Goal: Information Seeking & Learning: Check status

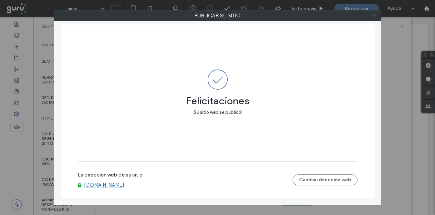
click at [374, 17] on icon at bounding box center [374, 15] width 5 height 5
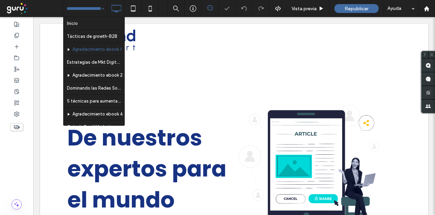
click at [88, 6] on input at bounding box center [84, 8] width 34 height 17
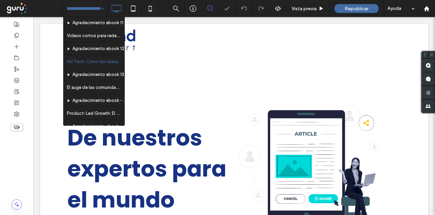
scroll to position [338, 0]
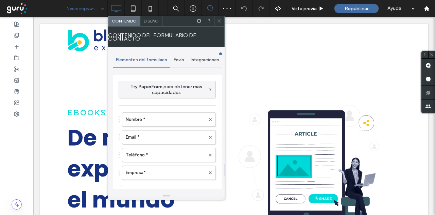
click at [200, 61] on span "Integraciones" at bounding box center [205, 59] width 29 height 5
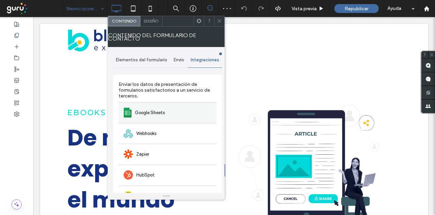
click at [160, 115] on div "Google Sheets" at bounding box center [168, 112] width 98 height 21
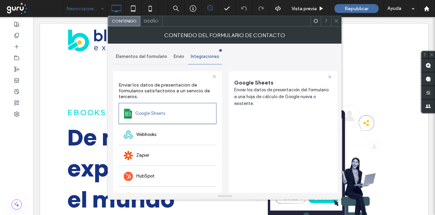
scroll to position [34, 0]
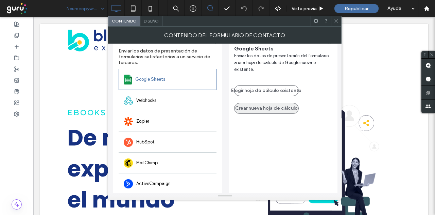
click at [261, 103] on button "Crear nueva hoja de cálculo" at bounding box center [266, 108] width 65 height 11
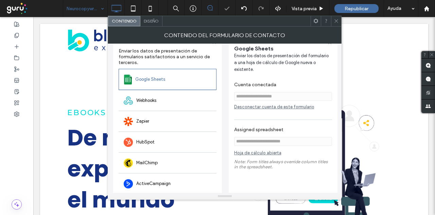
scroll to position [61, 0]
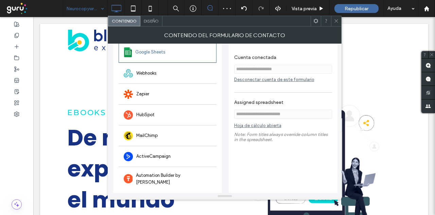
click at [250, 123] on link "Hoja de cálculo abierta" at bounding box center [257, 127] width 47 height 9
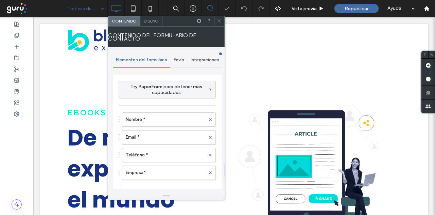
click at [203, 55] on div "Integraciones" at bounding box center [205, 59] width 34 height 15
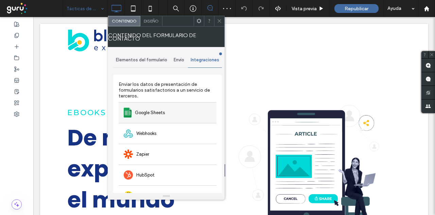
click at [142, 116] on div "Google Sheets" at bounding box center [168, 112] width 98 height 21
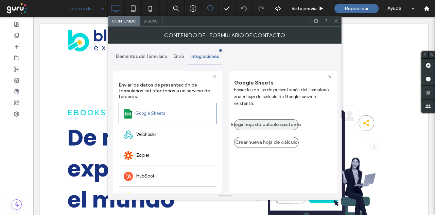
click at [263, 119] on button "Elegir hoja de cálculo existente" at bounding box center [266, 124] width 65 height 11
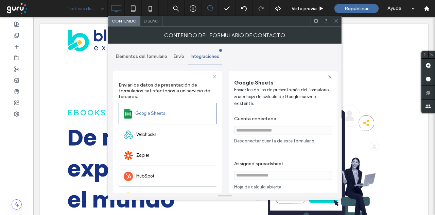
click at [335, 22] on icon at bounding box center [336, 20] width 5 height 5
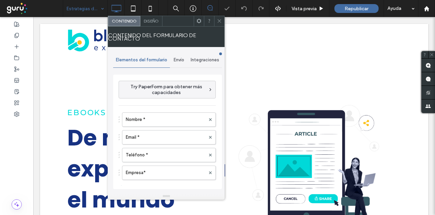
click at [209, 57] on span "Integraciones" at bounding box center [205, 59] width 29 height 5
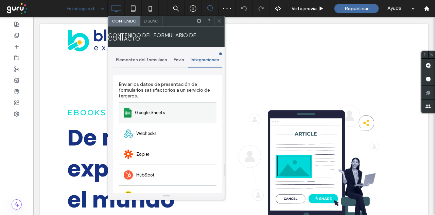
click at [158, 112] on span "Google Sheets" at bounding box center [150, 112] width 30 height 7
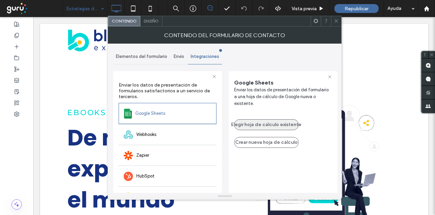
click at [267, 119] on button "Elegir hoja de cálculo existente" at bounding box center [266, 124] width 65 height 11
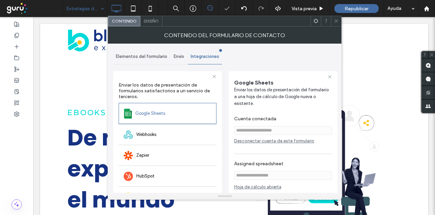
scroll to position [61, 0]
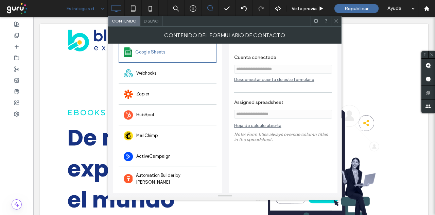
click at [338, 20] on icon at bounding box center [336, 20] width 5 height 5
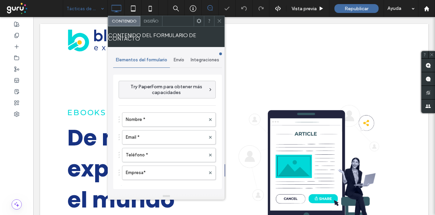
click at [205, 59] on span "Integraciones" at bounding box center [205, 59] width 29 height 5
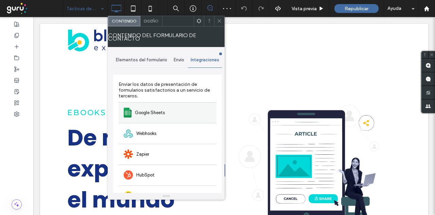
click at [163, 118] on div "Google Sheets" at bounding box center [168, 112] width 98 height 21
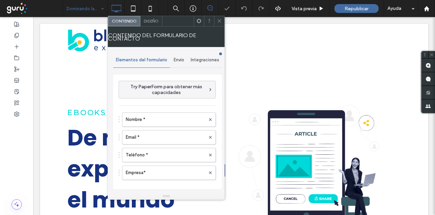
click at [208, 56] on div "Integraciones" at bounding box center [205, 59] width 34 height 15
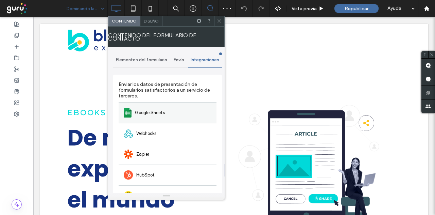
click at [159, 115] on div "Google Sheets" at bounding box center [168, 112] width 98 height 21
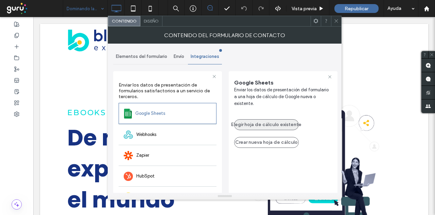
click at [257, 119] on button "Elegir hoja de cálculo existente" at bounding box center [266, 124] width 65 height 11
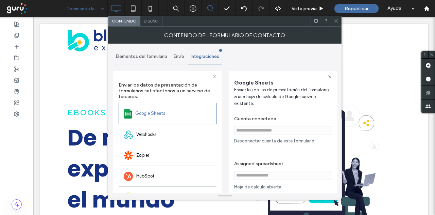
click at [336, 24] on span at bounding box center [336, 21] width 5 height 10
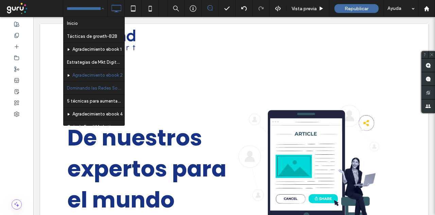
scroll to position [34, 0]
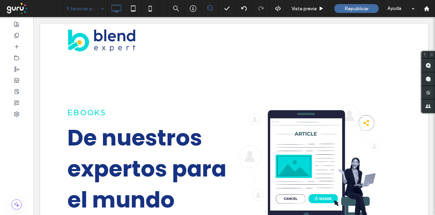
click at [96, 10] on div at bounding box center [217, 107] width 435 height 215
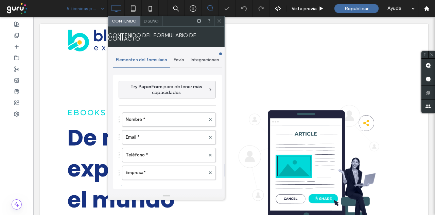
type input "******"
type input "**********"
click at [210, 57] on span "Integraciones" at bounding box center [205, 59] width 29 height 5
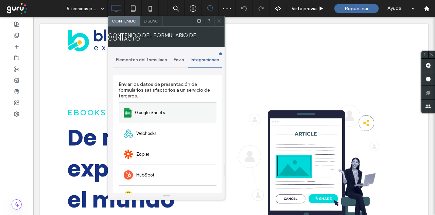
click at [189, 111] on div "Google Sheets" at bounding box center [168, 112] width 98 height 21
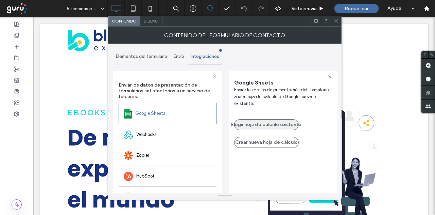
click at [258, 121] on button "Elegir hoja de cálculo existente" at bounding box center [266, 124] width 65 height 11
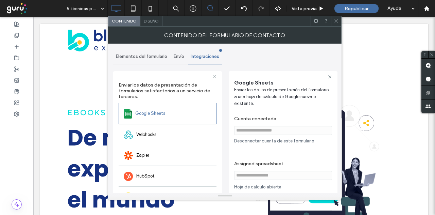
click at [337, 22] on icon at bounding box center [336, 20] width 5 height 5
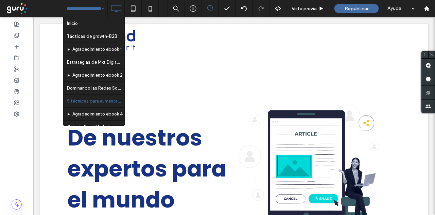
scroll to position [34, 0]
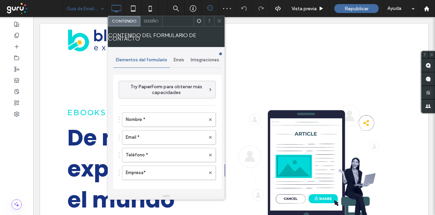
click at [200, 60] on span "Integraciones" at bounding box center [205, 59] width 29 height 5
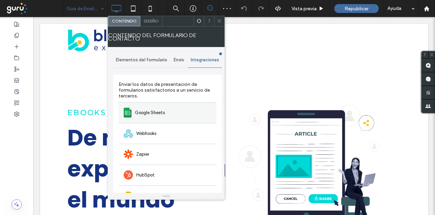
click at [174, 111] on div "Google Sheets" at bounding box center [168, 112] width 98 height 21
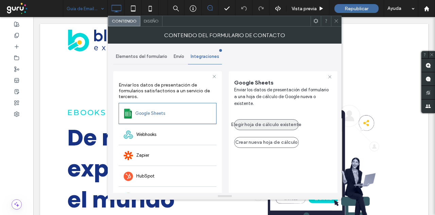
click at [262, 119] on button "Elegir hoja de cálculo existente" at bounding box center [266, 124] width 65 height 11
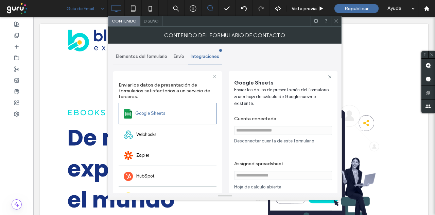
click at [337, 22] on icon at bounding box center [336, 20] width 5 height 5
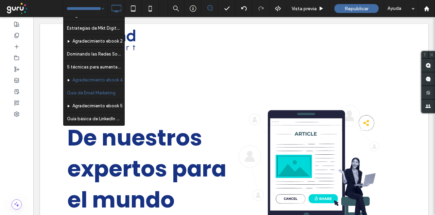
scroll to position [68, 0]
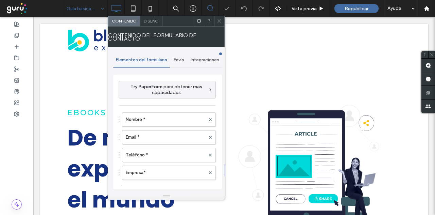
click at [200, 63] on div "Integraciones" at bounding box center [205, 59] width 34 height 15
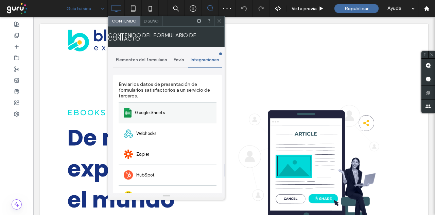
click at [169, 110] on div "Google Sheets" at bounding box center [168, 112] width 98 height 21
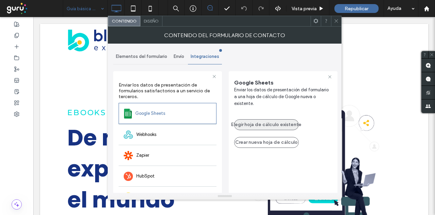
click at [269, 119] on button "Elegir hoja de cálculo existente" at bounding box center [266, 124] width 65 height 11
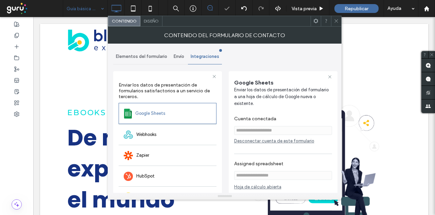
scroll to position [61, 0]
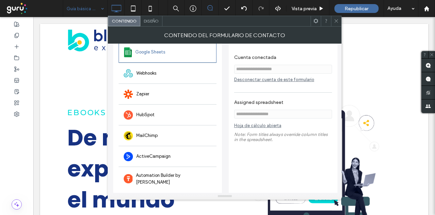
click at [336, 21] on icon at bounding box center [336, 20] width 5 height 5
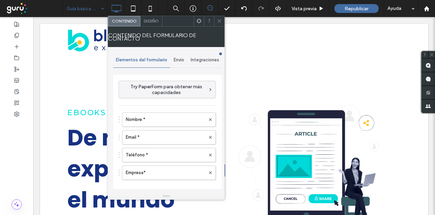
click at [200, 64] on div "Integraciones" at bounding box center [205, 59] width 34 height 15
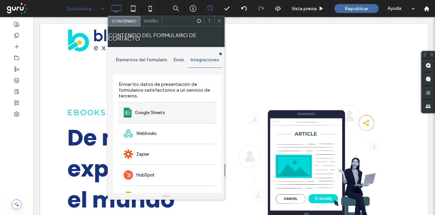
click at [147, 112] on span "Google Sheets" at bounding box center [150, 112] width 30 height 7
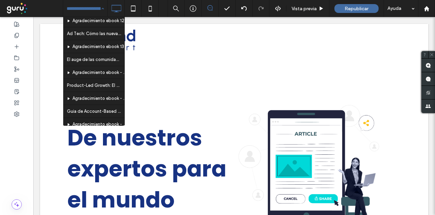
scroll to position [307, 0]
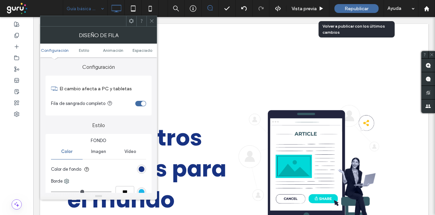
click at [353, 10] on span "Republicar" at bounding box center [357, 9] width 24 height 6
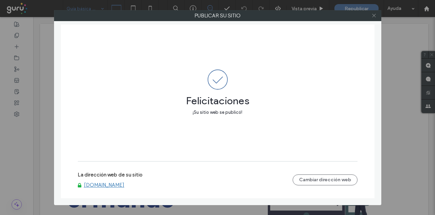
click at [376, 16] on icon at bounding box center [374, 15] width 5 height 5
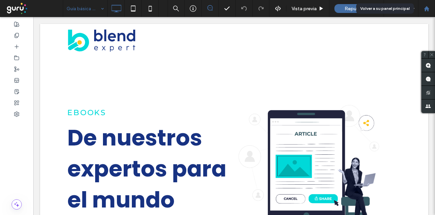
click at [429, 3] on div at bounding box center [426, 8] width 17 height 17
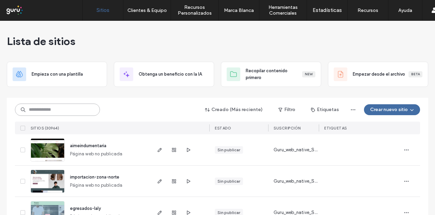
click at [64, 109] on input at bounding box center [57, 109] width 85 height 12
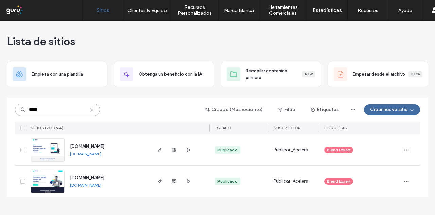
type input "*****"
click at [414, 145] on div at bounding box center [410, 149] width 19 height 31
click at [411, 148] on span "button" at bounding box center [406, 149] width 11 height 11
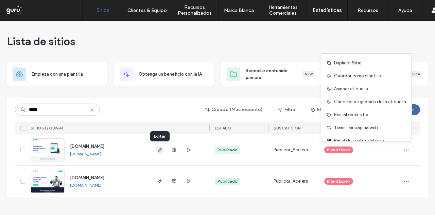
click at [163, 149] on span "button" at bounding box center [160, 150] width 8 height 8
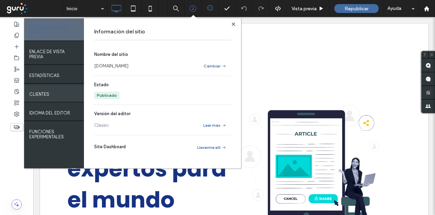
click at [46, 88] on label "Clientes" at bounding box center [39, 92] width 20 height 9
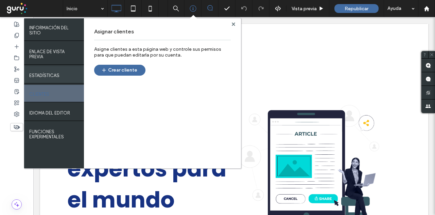
click at [35, 79] on div "ESTADÍSTICAS" at bounding box center [54, 74] width 60 height 17
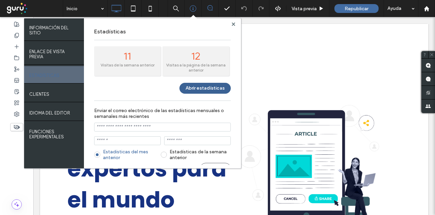
scroll to position [8, 0]
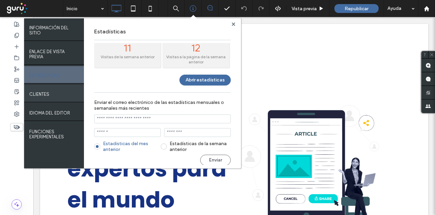
click at [62, 98] on div "Clientes" at bounding box center [54, 93] width 60 height 17
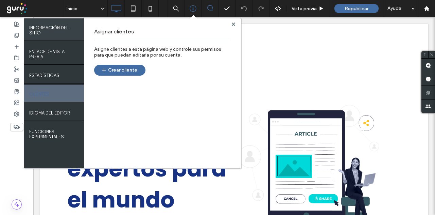
click at [58, 31] on label "INFORMACIÓN DEL SITIO" at bounding box center [54, 29] width 50 height 14
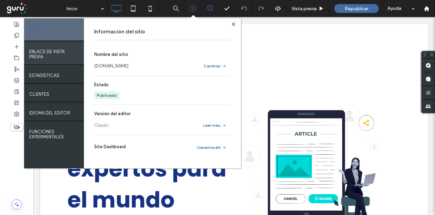
click at [60, 54] on label "ENLACE DE VISTA PREVIA" at bounding box center [54, 53] width 50 height 14
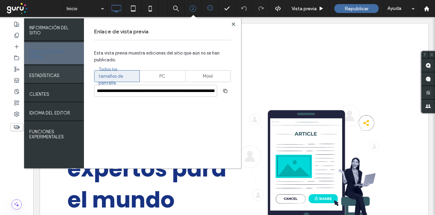
click at [61, 80] on div "ESTADÍSTICAS" at bounding box center [54, 74] width 60 height 17
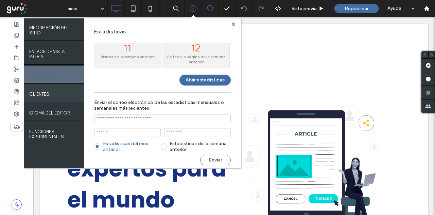
click at [43, 93] on label "Clientes" at bounding box center [39, 92] width 20 height 9
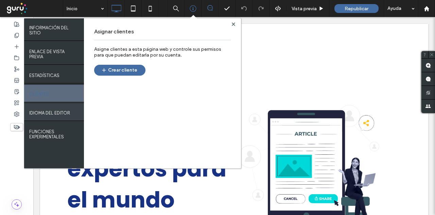
click at [65, 113] on label "IDIOMA DEL EDITOR" at bounding box center [49, 111] width 41 height 9
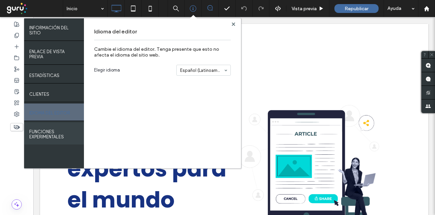
click at [54, 133] on label "Funciones Experimentales" at bounding box center [54, 133] width 50 height 14
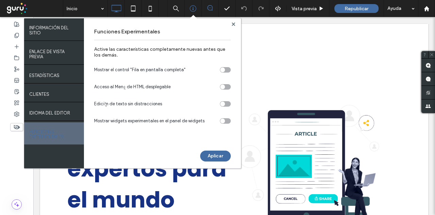
click at [231, 23] on div "Funciones Experimentales Active las características completamente nuevas antes …" at bounding box center [162, 93] width 157 height 150
click at [234, 23] on use at bounding box center [233, 23] width 3 height 3
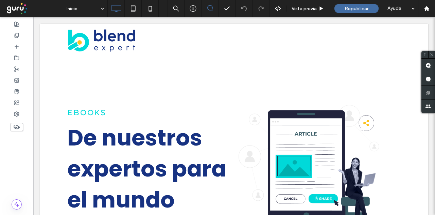
click at [211, 9] on icon at bounding box center [210, 7] width 5 height 5
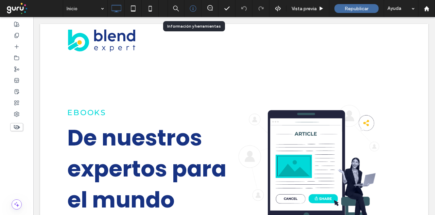
click at [193, 9] on use at bounding box center [193, 8] width 6 height 6
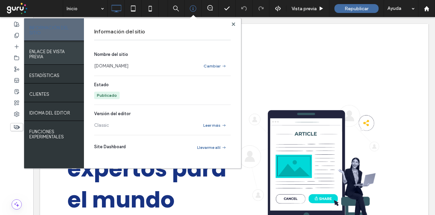
click at [43, 59] on label "ENLACE DE VISTA PREVIA" at bounding box center [54, 53] width 50 height 14
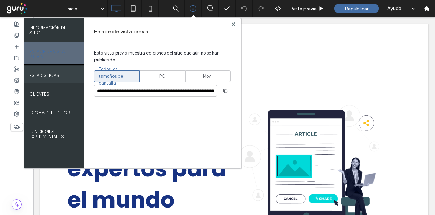
click at [44, 68] on div "ESTADÍSTICAS" at bounding box center [54, 74] width 60 height 17
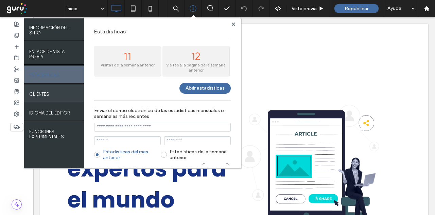
click at [41, 97] on label "Clientes" at bounding box center [39, 92] width 20 height 9
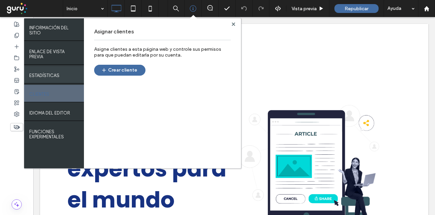
click at [46, 79] on div "ESTADÍSTICAS" at bounding box center [54, 74] width 60 height 17
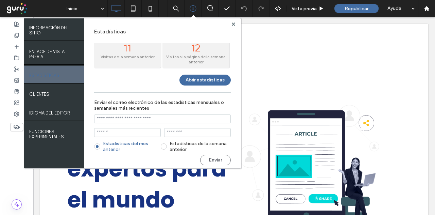
scroll to position [0, 0]
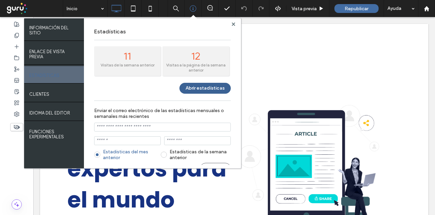
click at [204, 89] on button "Abrir estadísticas" at bounding box center [205, 88] width 51 height 11
click at [431, 4] on div at bounding box center [426, 8] width 17 height 17
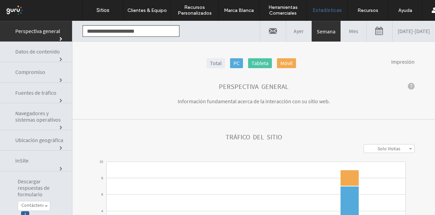
scroll to position [34, 0]
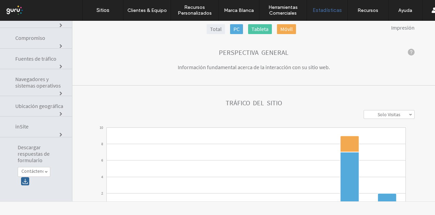
click at [40, 168] on label "Contáctenos" at bounding box center [32, 171] width 22 height 6
click at [48, 148] on span "Descargar respuestas de formulario" at bounding box center [40, 154] width 44 height 20
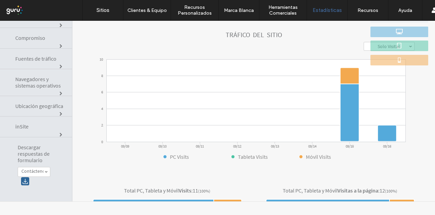
click at [25, 178] on div at bounding box center [25, 181] width 8 height 8
click at [37, 163] on div "**********" at bounding box center [36, 165] width 72 height 56
click at [38, 173] on link "Contáctenos" at bounding box center [34, 171] width 32 height 9
click at [40, 185] on label "Contáctenos" at bounding box center [34, 188] width 26 height 6
click at [27, 180] on div at bounding box center [25, 181] width 8 height 8
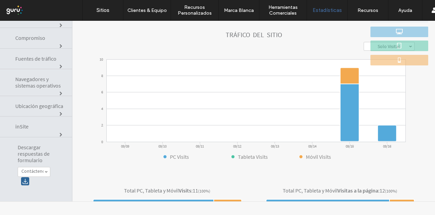
click at [47, 170] on span at bounding box center [46, 171] width 3 height 3
click at [45, 194] on label "Contáctenos" at bounding box center [34, 197] width 26 height 6
click at [27, 180] on div at bounding box center [25, 181] width 8 height 8
click at [42, 168] on label "Contáctenos" at bounding box center [32, 171] width 22 height 6
click at [40, 204] on label "Contáctenos" at bounding box center [34, 205] width 26 height 6
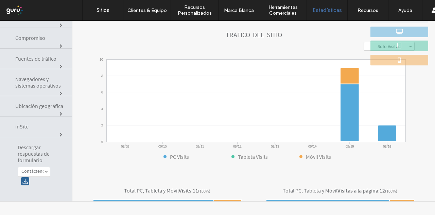
click at [25, 179] on div at bounding box center [25, 181] width 8 height 8
click at [46, 170] on span at bounding box center [46, 171] width 3 height 3
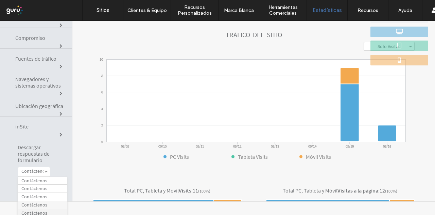
click at [42, 210] on label "Contáctenos" at bounding box center [34, 213] width 26 height 6
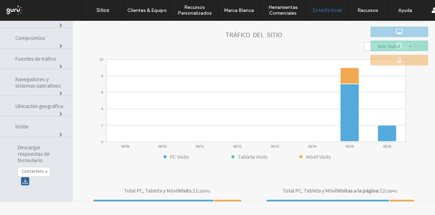
click at [26, 180] on div at bounding box center [25, 181] width 8 height 8
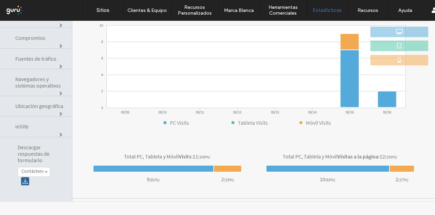
click at [47, 172] on link "Contáctenos" at bounding box center [34, 171] width 32 height 9
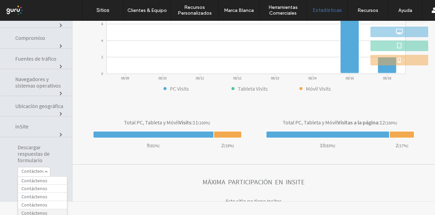
scroll to position [24, 0]
click at [39, 196] on label "Contáctenos" at bounding box center [34, 197] width 26 height 6
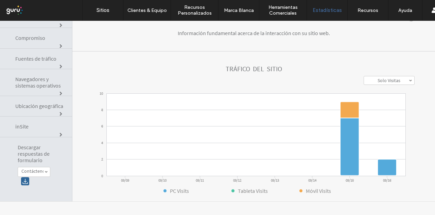
scroll to position [0, 0]
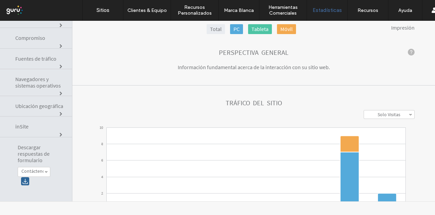
click at [24, 181] on div at bounding box center [25, 181] width 8 height 8
click at [40, 168] on label "Contáctenos" at bounding box center [32, 171] width 22 height 6
click at [50, 205] on link "Contáctenos" at bounding box center [42, 204] width 49 height 8
click at [26, 182] on div at bounding box center [25, 181] width 8 height 8
click at [48, 170] on span at bounding box center [46, 171] width 3 height 3
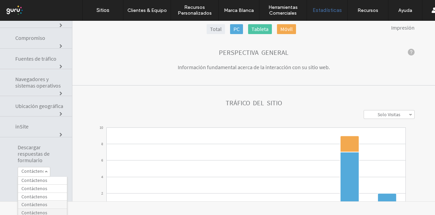
click at [42, 211] on label "Contáctenos" at bounding box center [34, 213] width 26 height 6
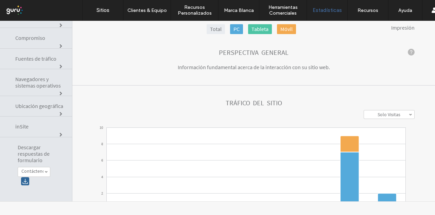
click at [27, 181] on div at bounding box center [25, 181] width 8 height 8
click at [29, 172] on label "Contáctenos" at bounding box center [32, 171] width 22 height 6
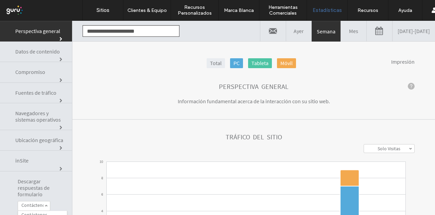
click at [19, 71] on span "Compromiso" at bounding box center [40, 72] width 51 height 6
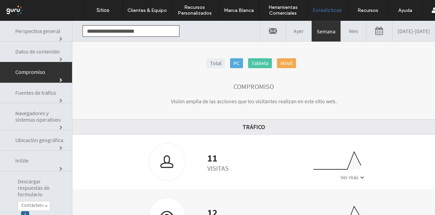
click at [397, 35] on link "09/09/2025 - 09/16/2025" at bounding box center [414, 31] width 43 height 20
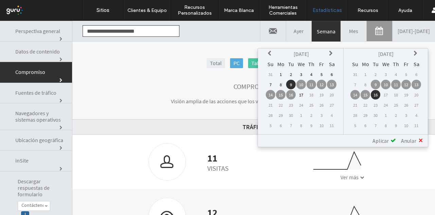
click at [271, 54] on icon at bounding box center [270, 53] width 5 height 5
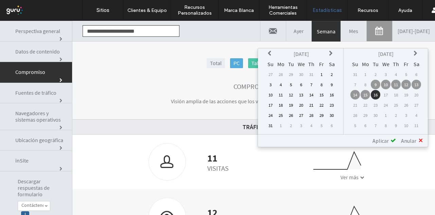
click at [271, 54] on icon at bounding box center [270, 53] width 5 height 5
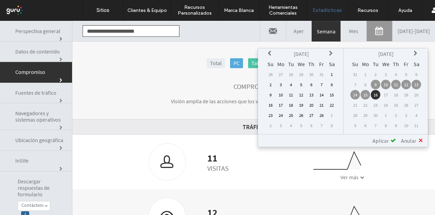
click at [271, 54] on icon at bounding box center [270, 53] width 5 height 5
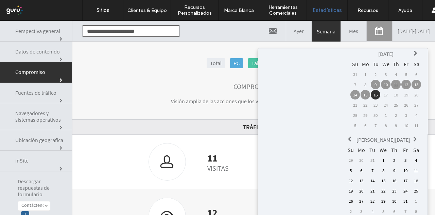
click at [348, 136] on icon at bounding box center [350, 138] width 5 height 5
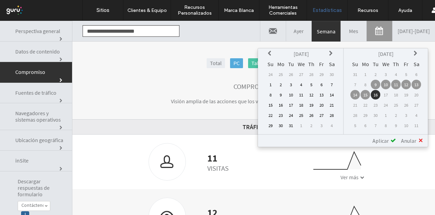
click at [333, 53] on icon at bounding box center [331, 53] width 5 height 5
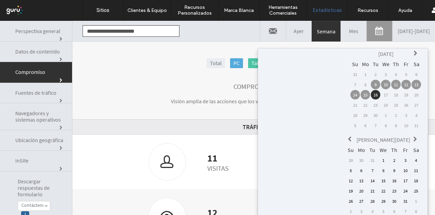
click at [379, 155] on td "1" at bounding box center [384, 160] width 10 height 10
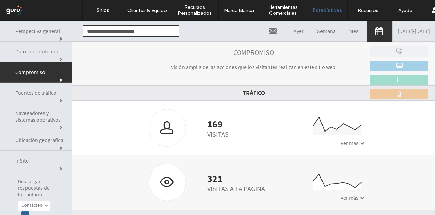
scroll to position [68, 0]
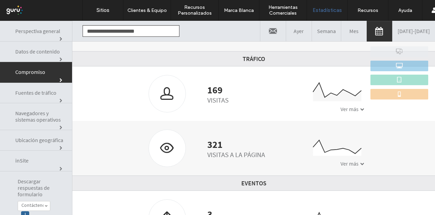
click at [353, 114] on div "169 Visitas 0 20 40 Enero '25 Abr '25 Jul '25 Ver más" at bounding box center [253, 93] width 363 height 54
click at [353, 111] on span "Ver más" at bounding box center [350, 108] width 18 height 7
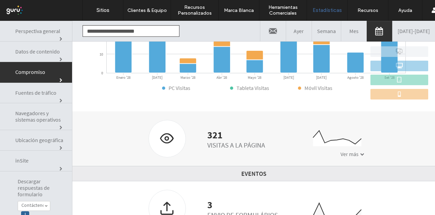
scroll to position [34, 0]
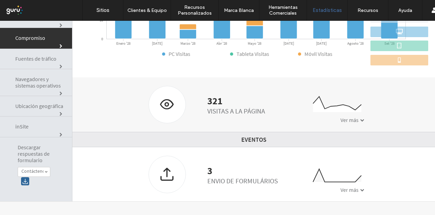
click at [343, 187] on span "Ver más" at bounding box center [350, 189] width 18 height 7
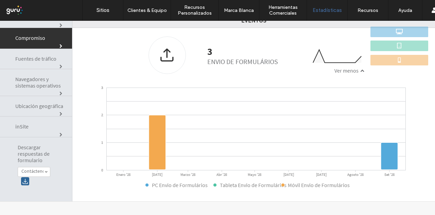
scroll to position [0, 0]
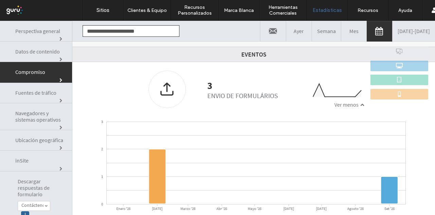
click at [57, 90] on span "Fuentes de tráfico" at bounding box center [40, 92] width 51 height 6
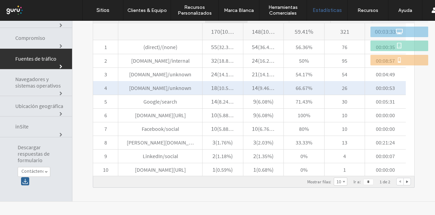
scroll to position [342, 0]
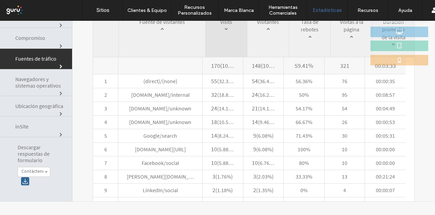
click at [36, 109] on link "Ubicación geográfica" at bounding box center [36, 106] width 72 height 20
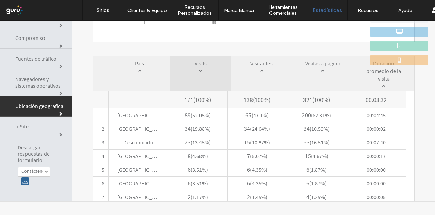
scroll to position [50, 0]
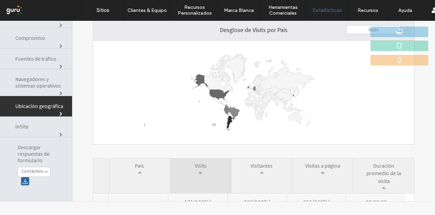
click at [36, 126] on span "inSite" at bounding box center [40, 126] width 51 height 6
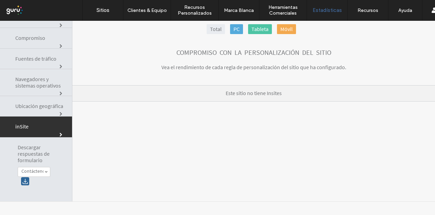
scroll to position [0, 0]
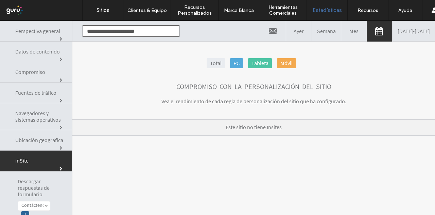
click at [35, 55] on link "Datos de contenido" at bounding box center [36, 52] width 72 height 20
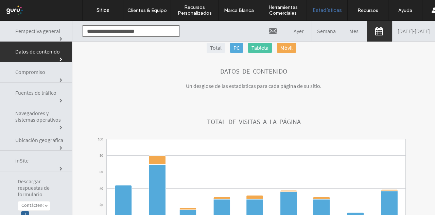
click at [44, 77] on link "Compromiso" at bounding box center [36, 72] width 72 height 20
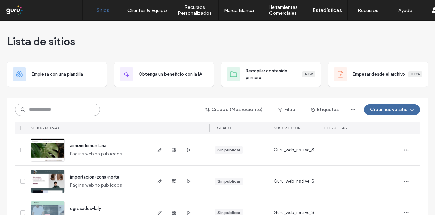
drag, startPoint x: 0, startPoint y: 0, endPoint x: 76, endPoint y: 112, distance: 135.0
click at [76, 112] on input at bounding box center [57, 109] width 85 height 12
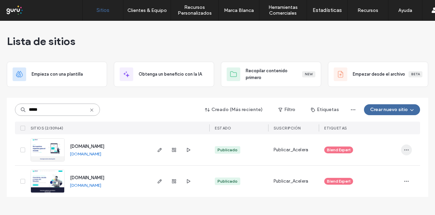
type input "*****"
click at [404, 150] on icon "button" at bounding box center [406, 149] width 5 height 5
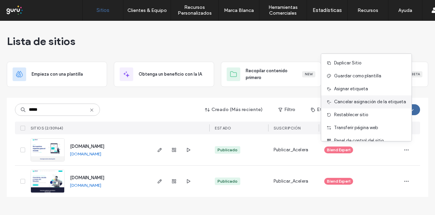
scroll to position [21, 0]
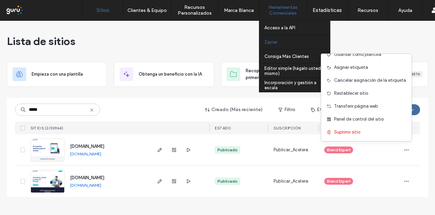
click at [274, 38] on link "Zapier" at bounding box center [298, 42] width 66 height 14
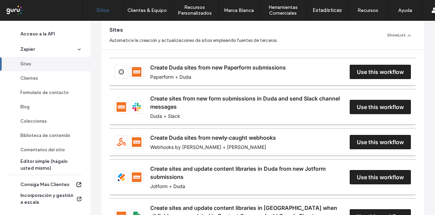
click at [100, 7] on label "Sitios" at bounding box center [103, 10] width 13 height 6
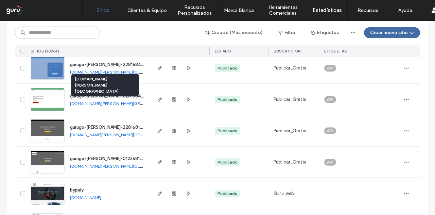
click at [87, 102] on link "[DOMAIN_NAME][PERSON_NAME][GEOGRAPHIC_DATA]" at bounding box center [123, 103] width 106 height 5
